Goal: Information Seeking & Learning: Learn about a topic

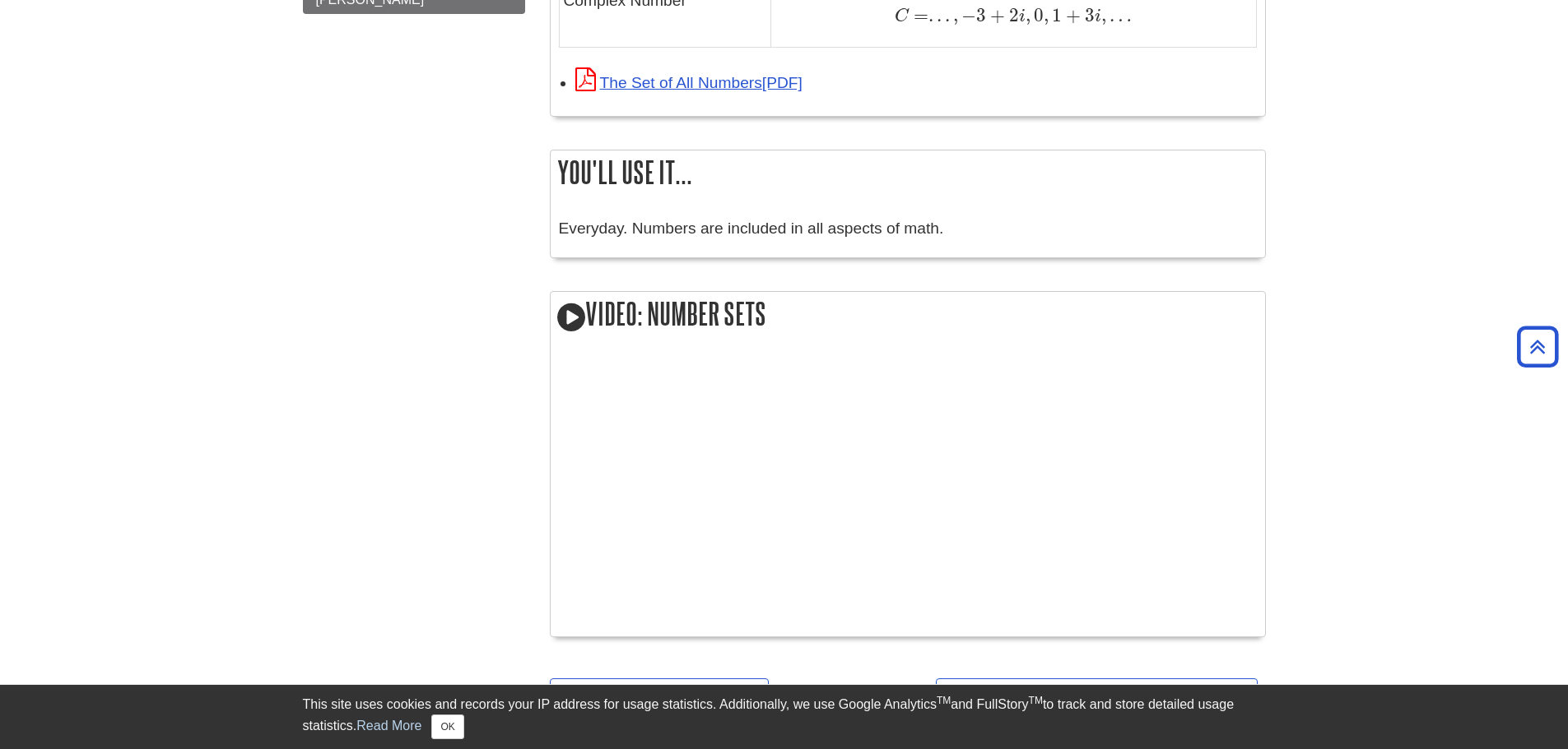
scroll to position [1895, 0]
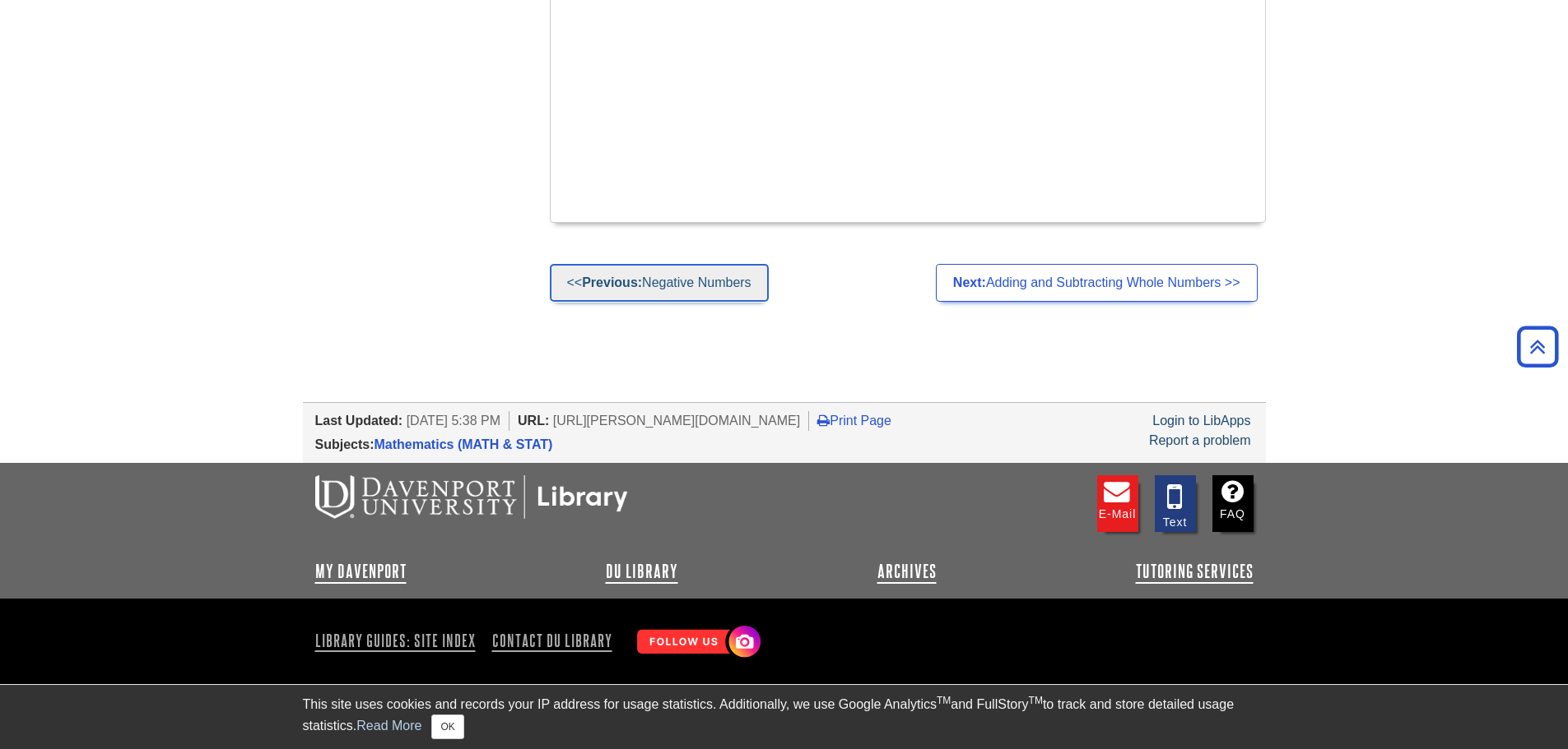
click at [673, 285] on link "<< Previous: Negative Numbers" at bounding box center [658, 283] width 219 height 38
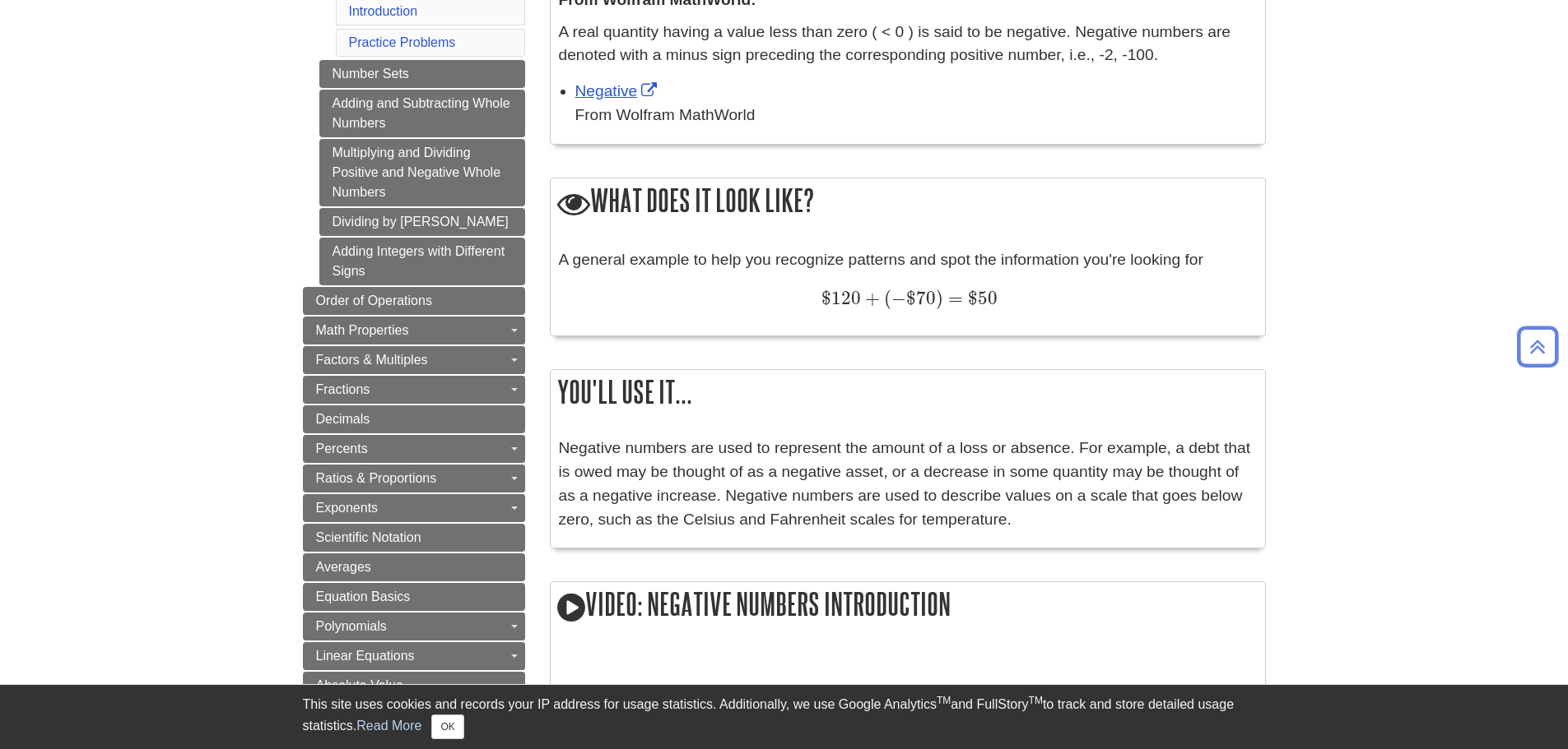
scroll to position [494, 0]
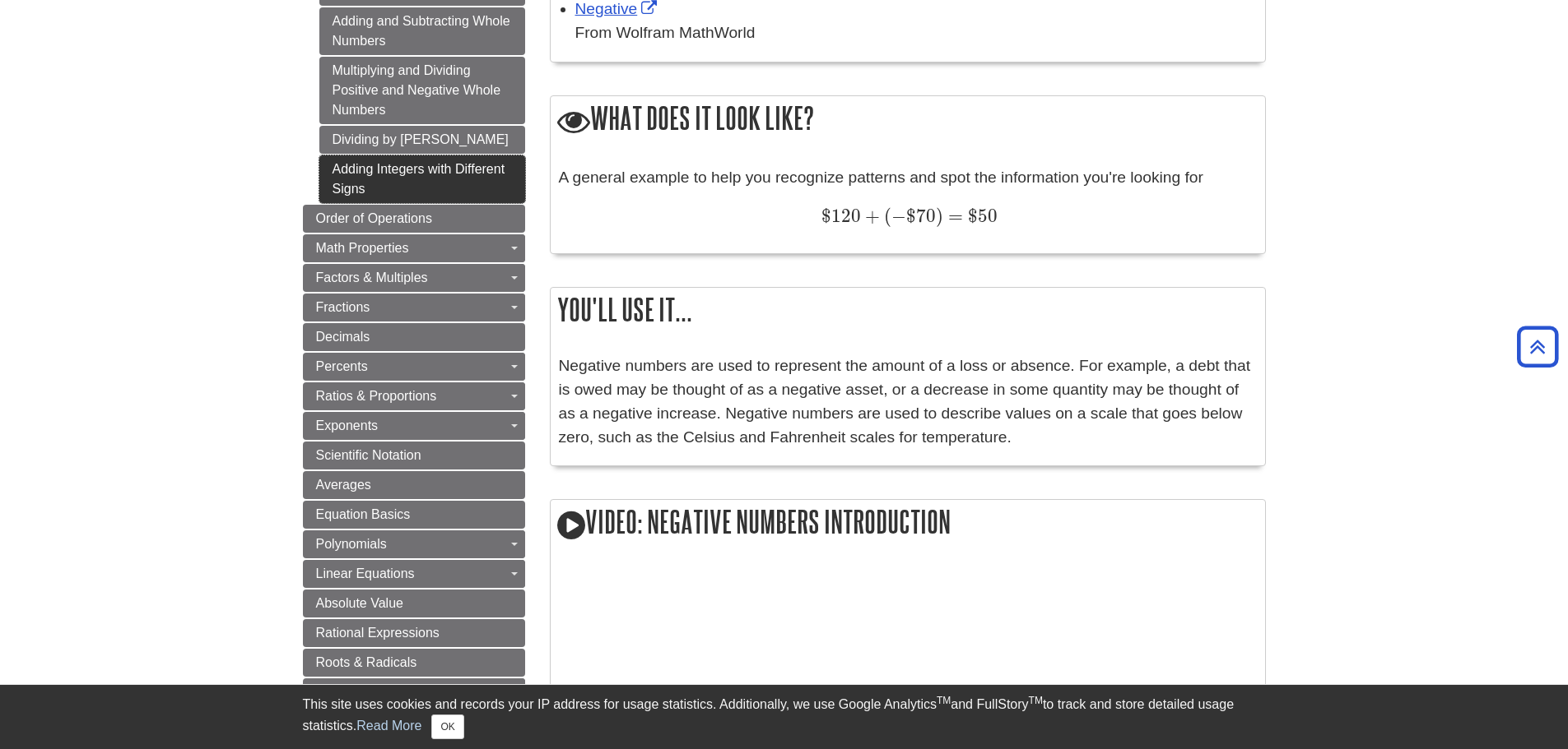
click at [424, 177] on link "Adding Integers with Different Signs" at bounding box center [422, 179] width 206 height 48
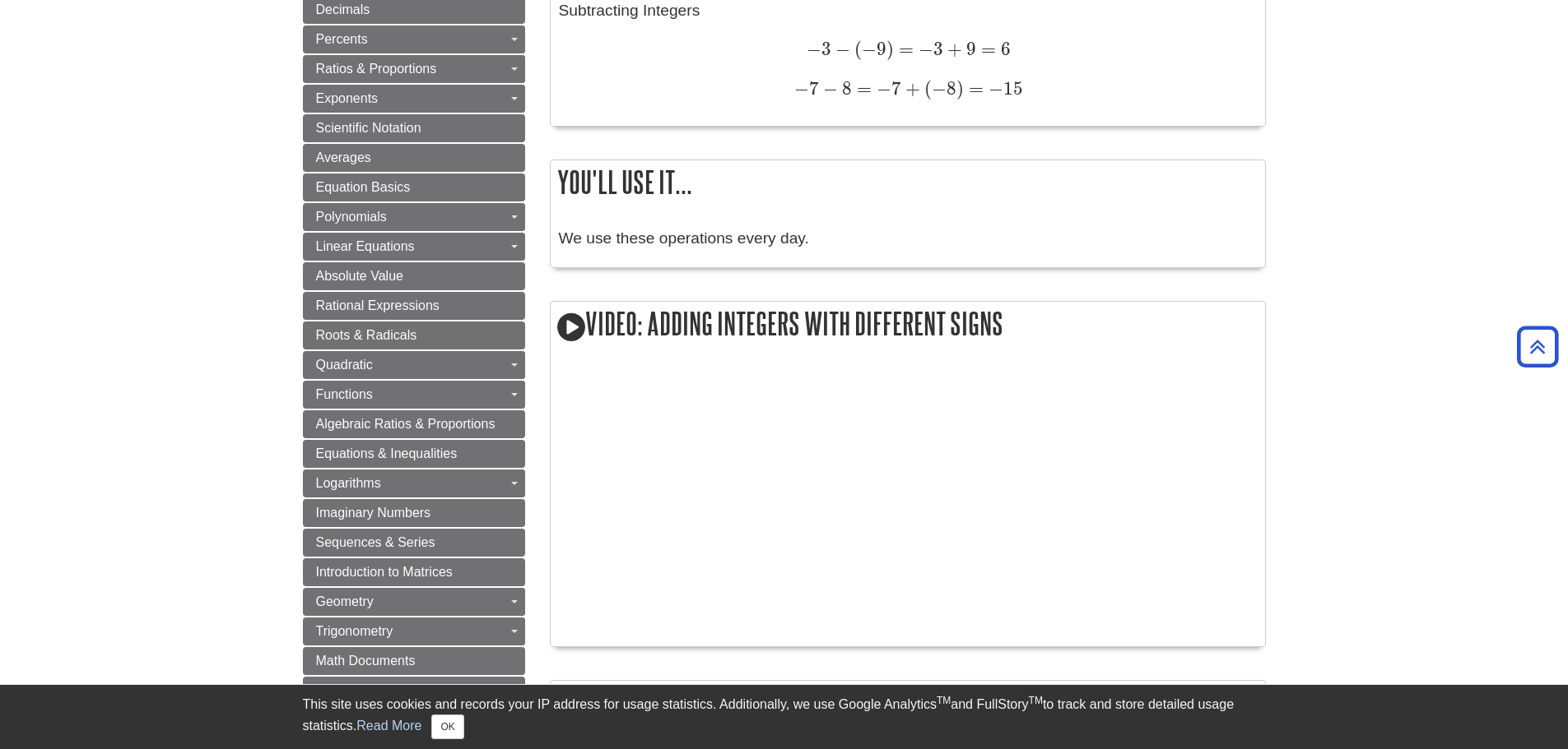
scroll to position [658, 0]
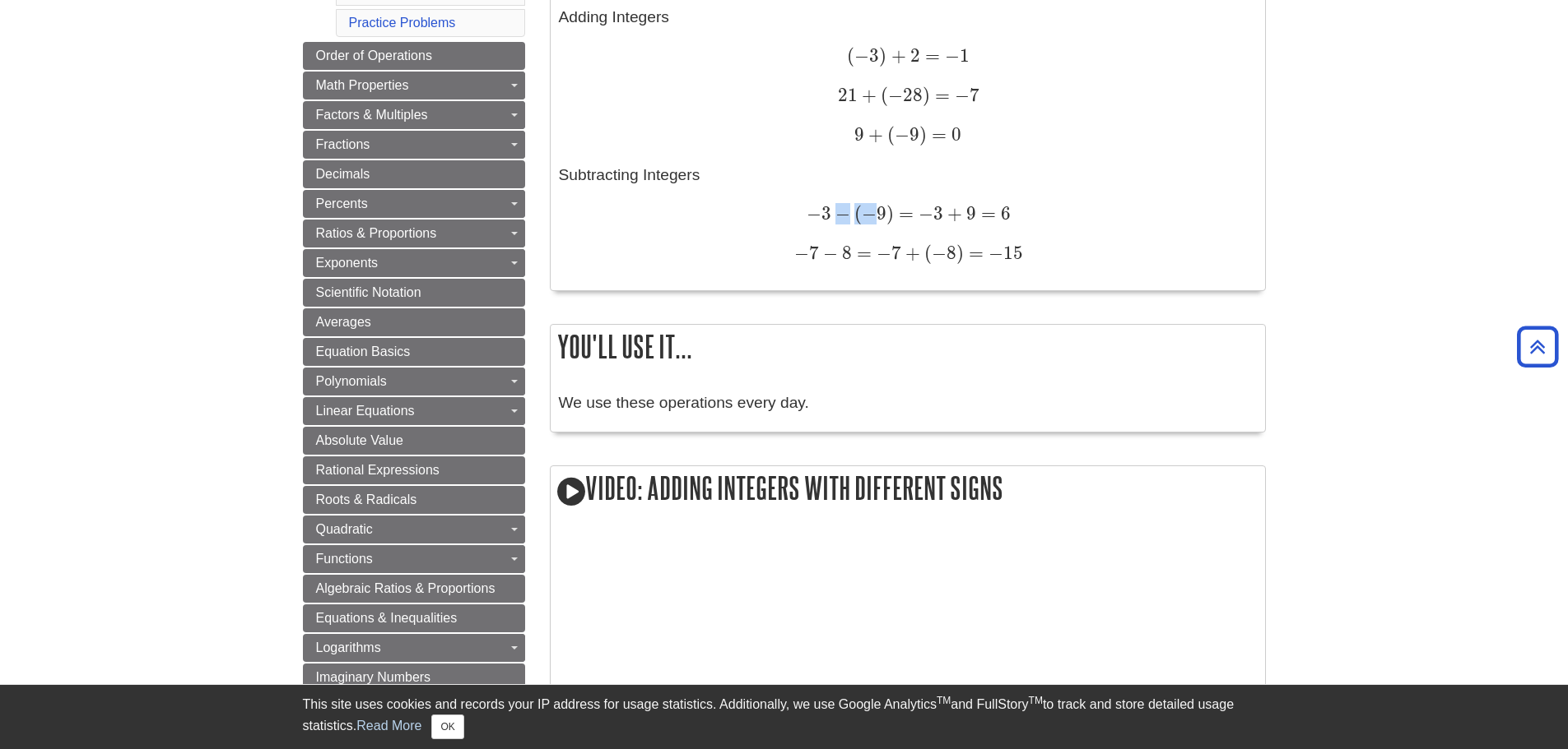
drag, startPoint x: 836, startPoint y: 213, endPoint x: 872, endPoint y: 212, distance: 36.0
click at [872, 212] on span "− 3 − ( − 9 ) = − 3 + 9 = 6" at bounding box center [908, 213] width 204 height 22
click at [1077, 145] on div "9 + ( − 9 ) = 0 9 + ( − 9 ) = 0" at bounding box center [907, 135] width 698 height 23
